Goal: Transaction & Acquisition: Subscribe to service/newsletter

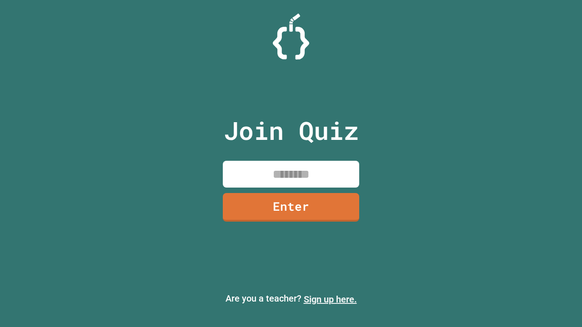
click at [330, 300] on link "Sign up here." at bounding box center [330, 299] width 53 height 11
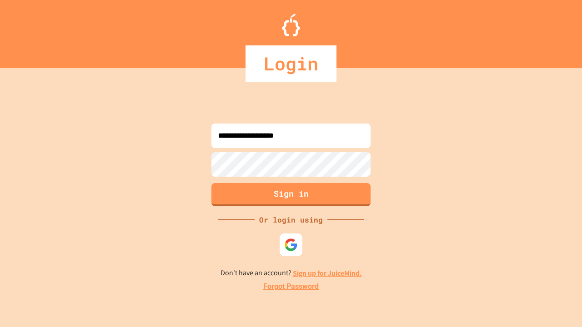
type input "**********"
